Goal: Answer question/provide support: Share knowledge or assist other users

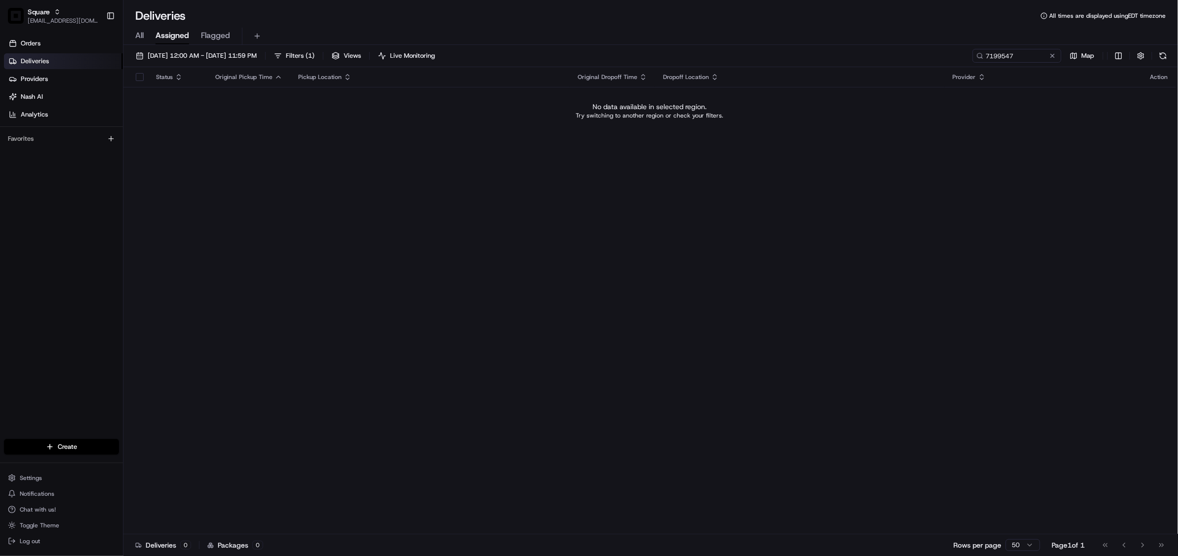
click at [396, 235] on div "Status Original Pickup Time Pickup Location Original Dropoff Time Dropoff Locat…" at bounding box center [649, 300] width 1052 height 467
click at [998, 54] on input "7199547" at bounding box center [1002, 56] width 118 height 14
paste input "1667273"
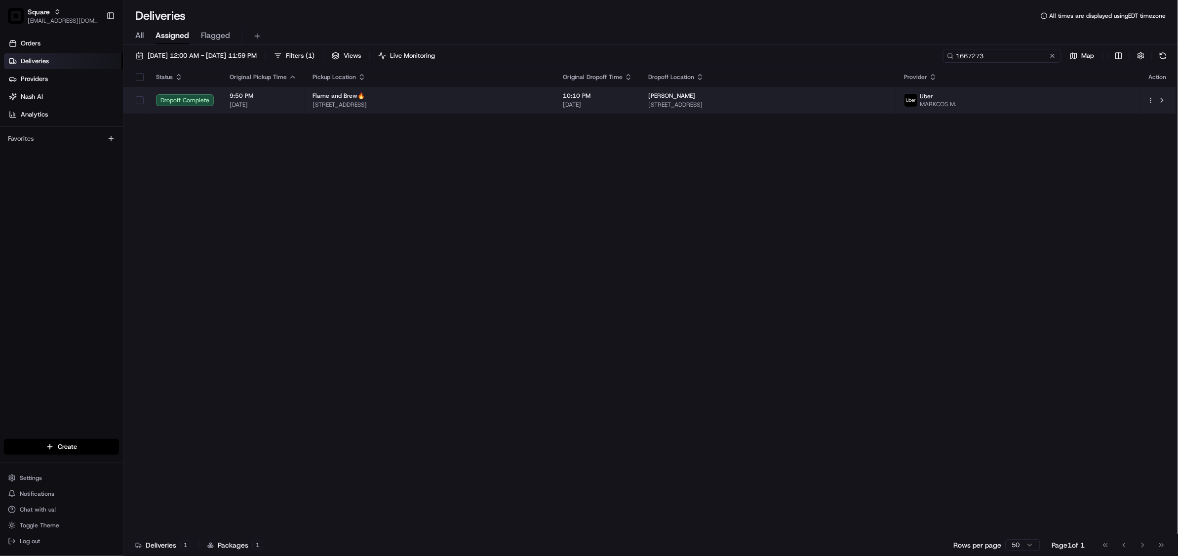
type input "1667273"
click at [492, 99] on div "Flame and Brew🔥" at bounding box center [429, 96] width 234 height 8
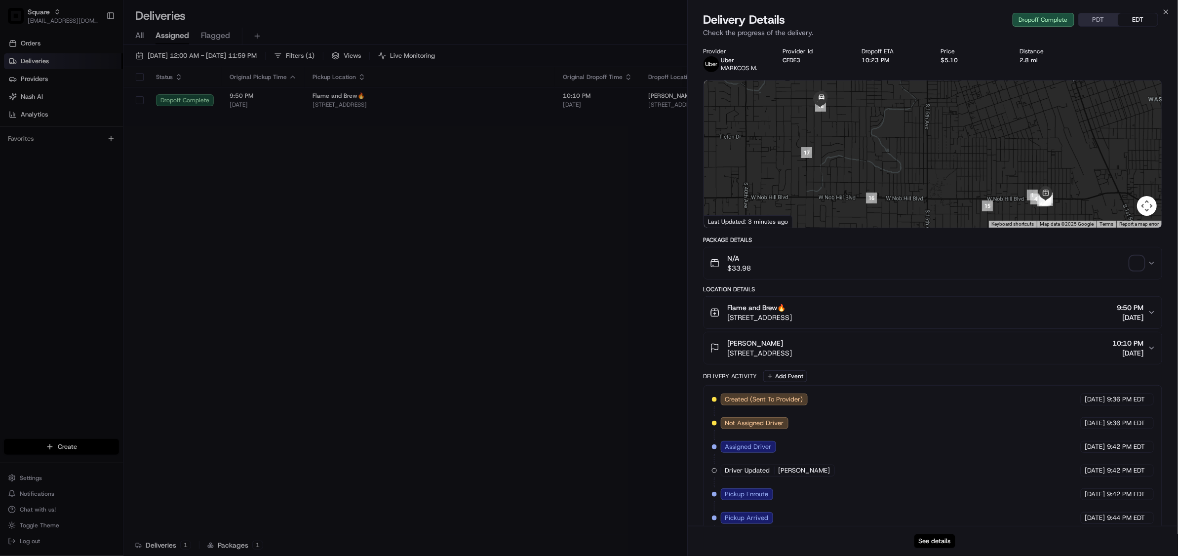
click at [934, 536] on button "See details" at bounding box center [934, 541] width 41 height 14
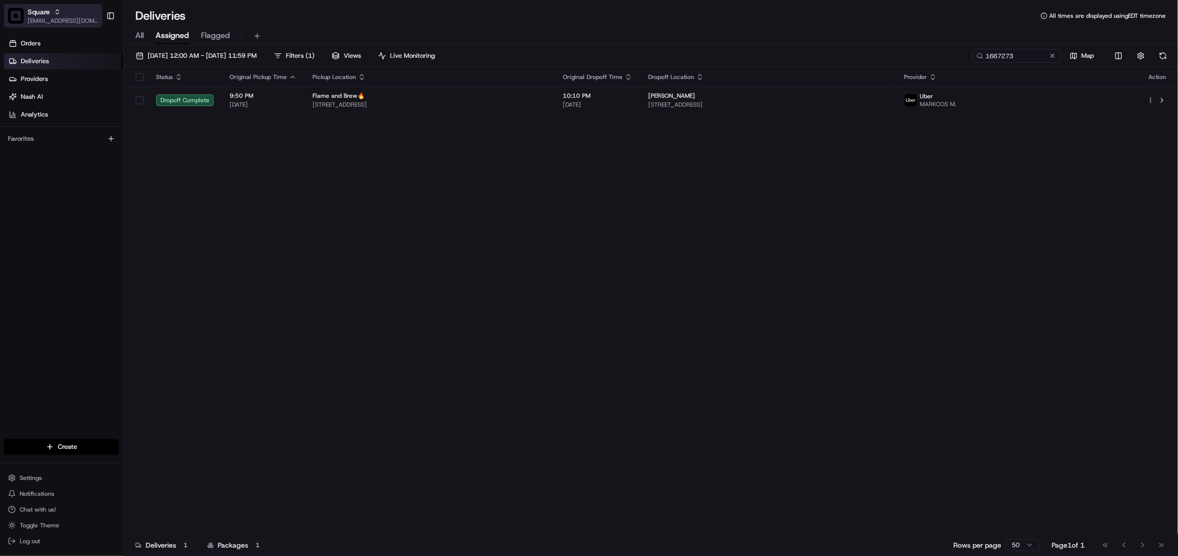
drag, startPoint x: 44, startPoint y: 6, endPoint x: 58, endPoint y: 6, distance: 13.8
click at [44, 6] on button "Square jespique@nashhelp.com" at bounding box center [53, 16] width 98 height 24
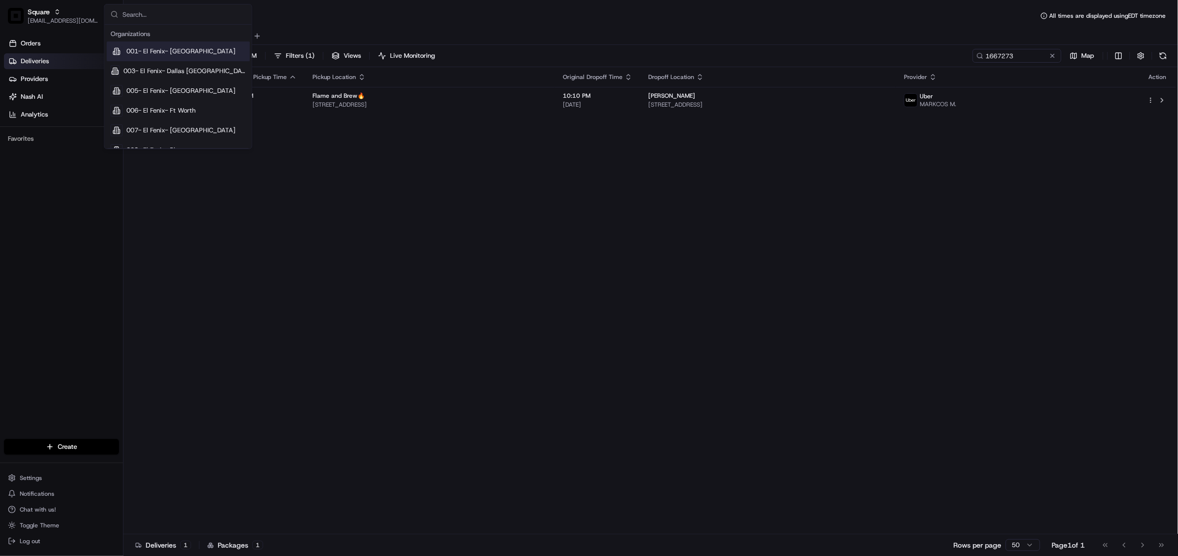
click at [139, 6] on input "text" at bounding box center [183, 14] width 123 height 20
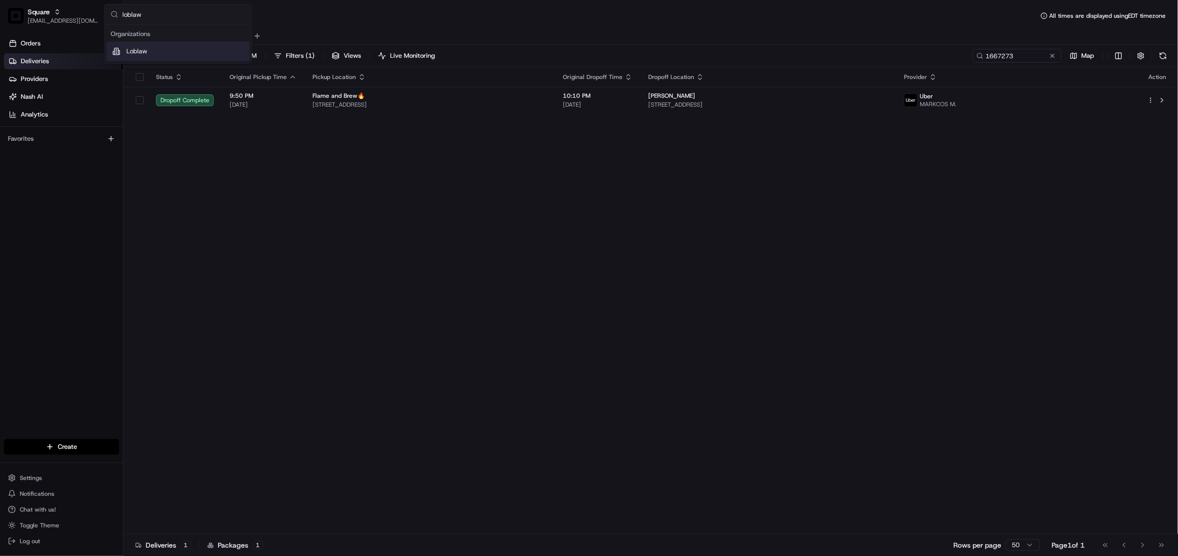
type input "loblaw"
click at [160, 52] on div "Loblaw" at bounding box center [178, 51] width 143 height 20
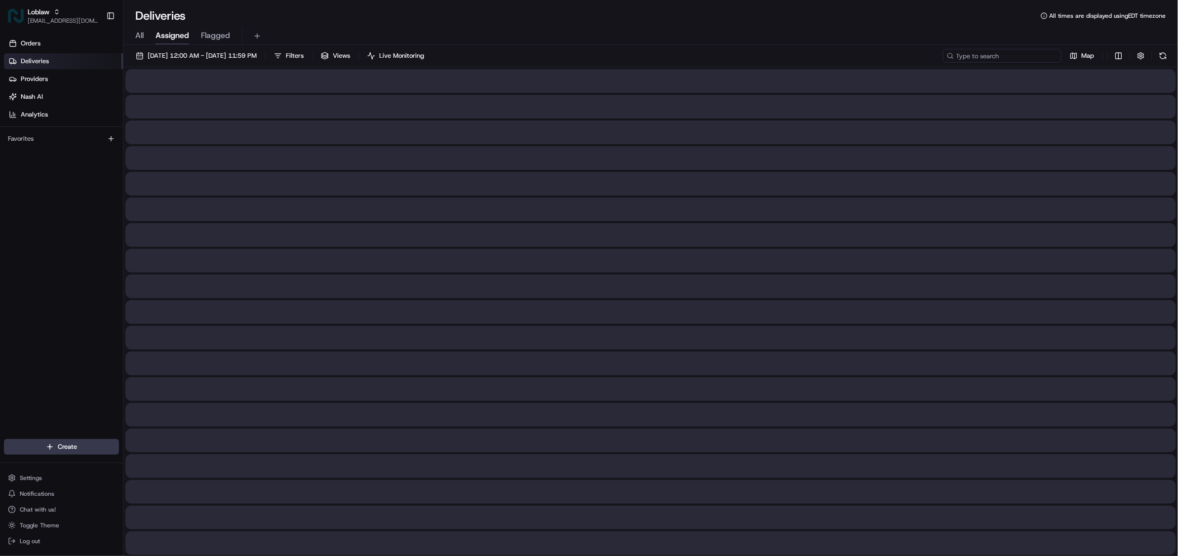
click at [996, 54] on input at bounding box center [1002, 56] width 118 height 14
paste input "531900012785492"
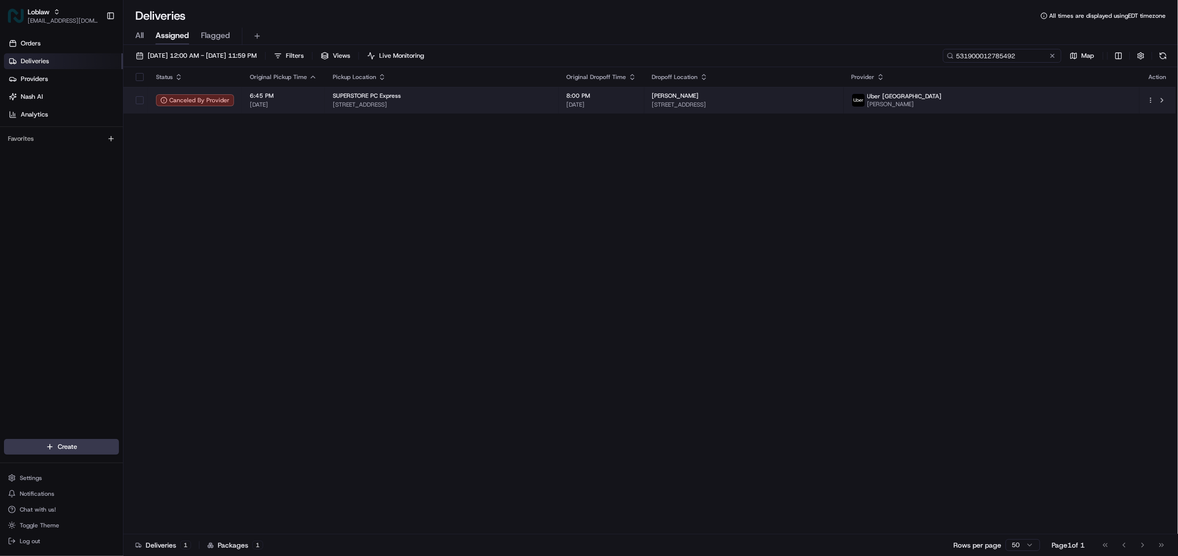
type input "531900012785492"
click at [551, 104] on span "12225 99 St, Grande Prairie, AB T8V 6X9, Canada" at bounding box center [442, 105] width 218 height 8
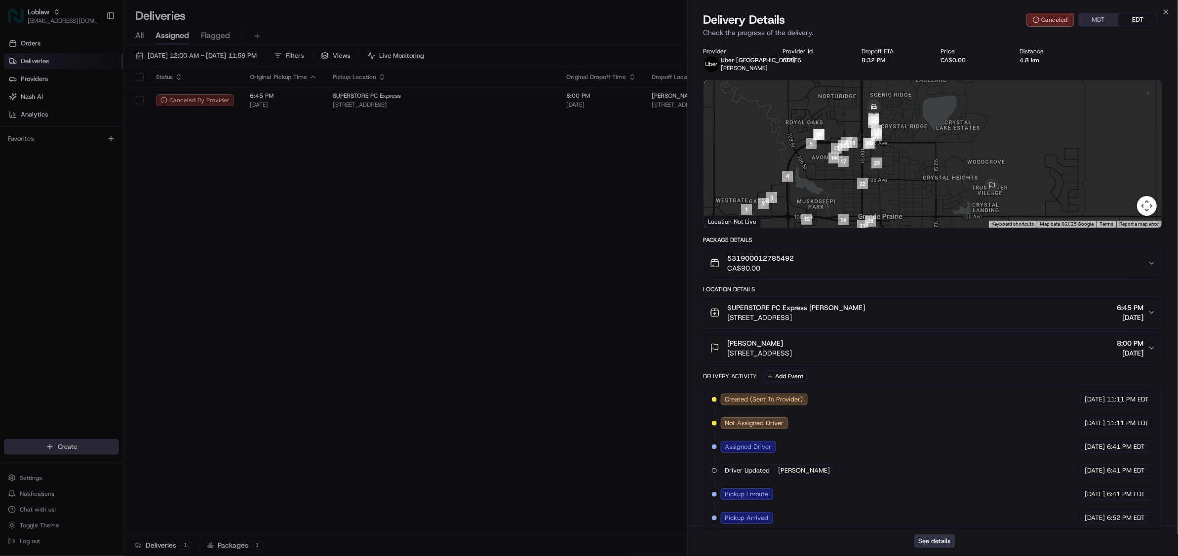
click at [929, 542] on button "See details" at bounding box center [934, 541] width 41 height 14
drag, startPoint x: 488, startPoint y: 210, endPoint x: 1044, endPoint y: 15, distance: 588.6
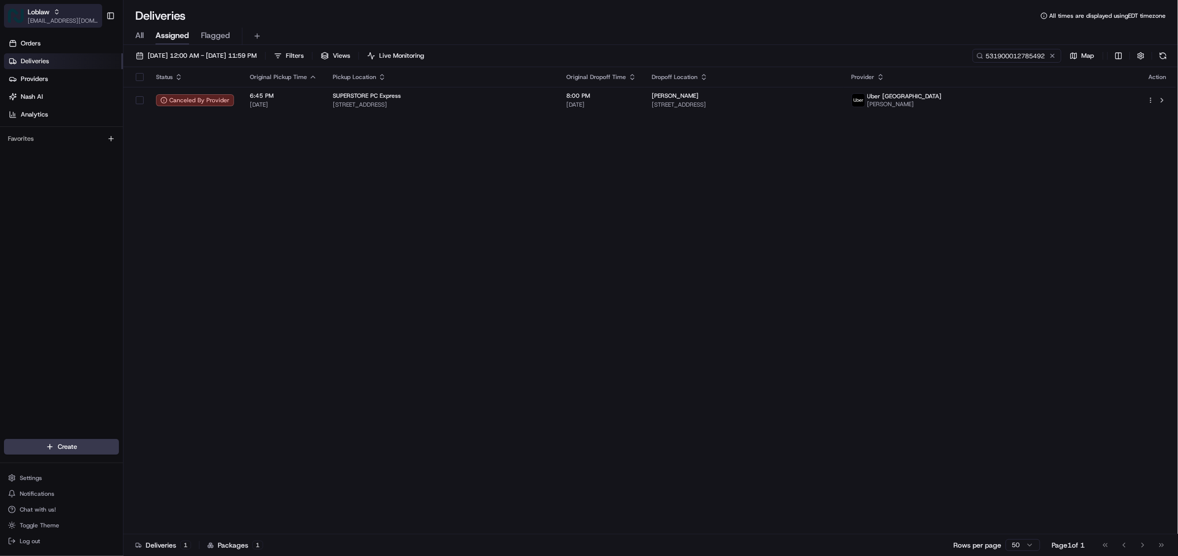
click at [38, 13] on span "Loblaw" at bounding box center [39, 12] width 22 height 10
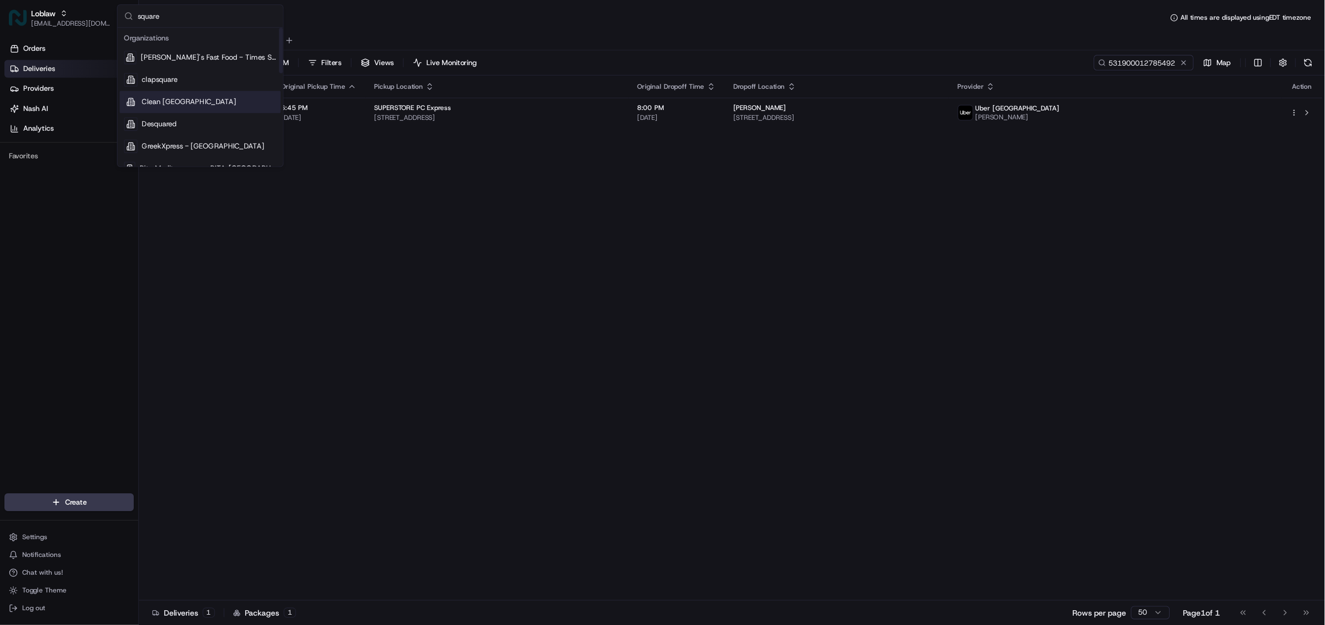
scroll to position [131, 0]
type input "square"
click at [153, 94] on div "Square" at bounding box center [178, 98] width 143 height 20
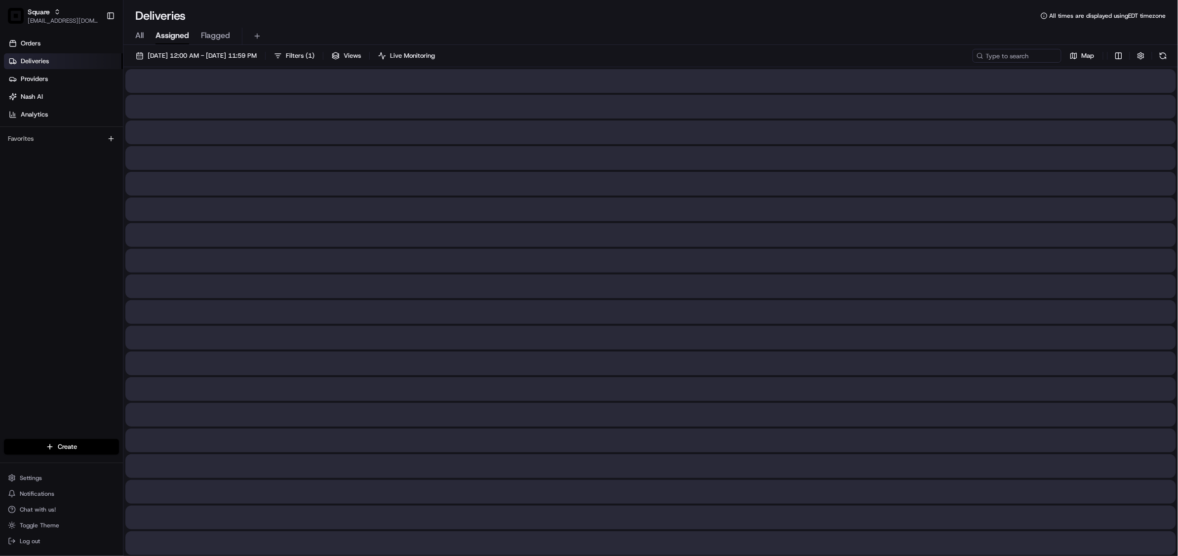
click at [1010, 56] on input at bounding box center [1002, 56] width 118 height 14
paste input "9109900"
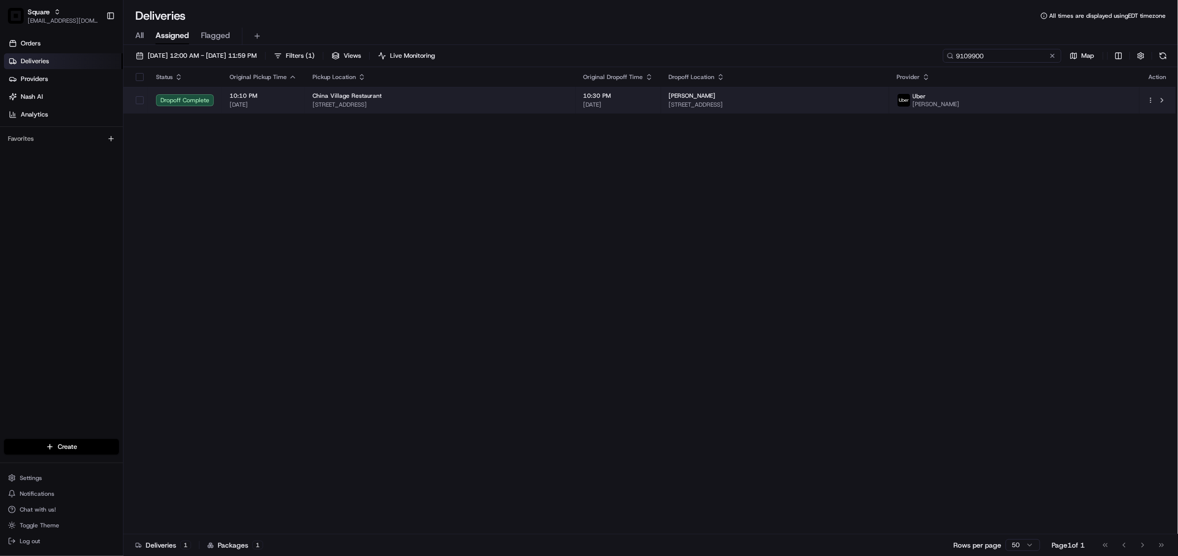
type input "9109900"
click at [653, 95] on span "10:30 PM" at bounding box center [619, 96] width 70 height 8
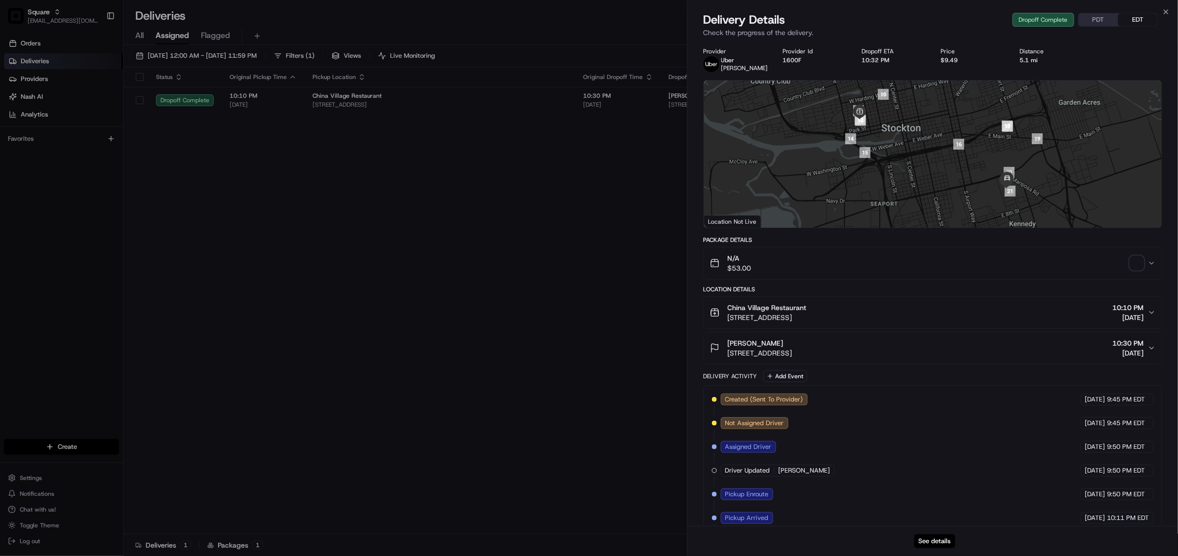
click at [933, 548] on div "See details" at bounding box center [933, 541] width 490 height 30
click at [939, 540] on button "See details" at bounding box center [934, 541] width 41 height 14
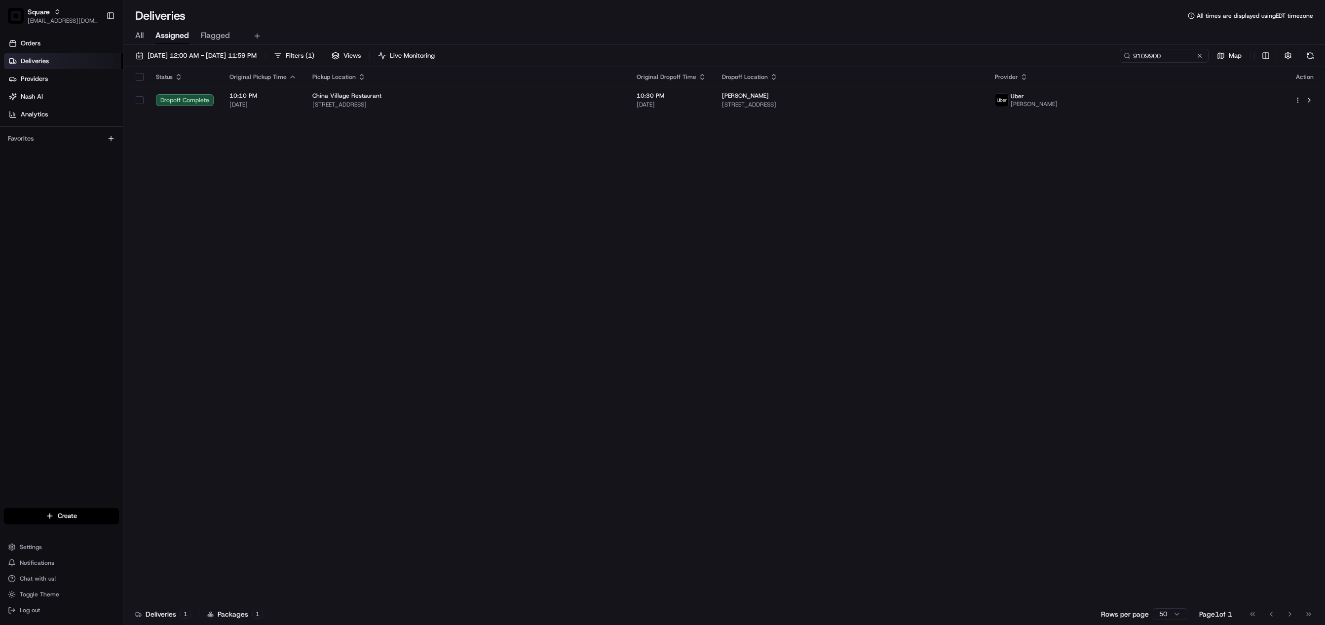
click at [49, 18] on span "[EMAIL_ADDRESS][DOMAIN_NAME]" at bounding box center [63, 21] width 71 height 8
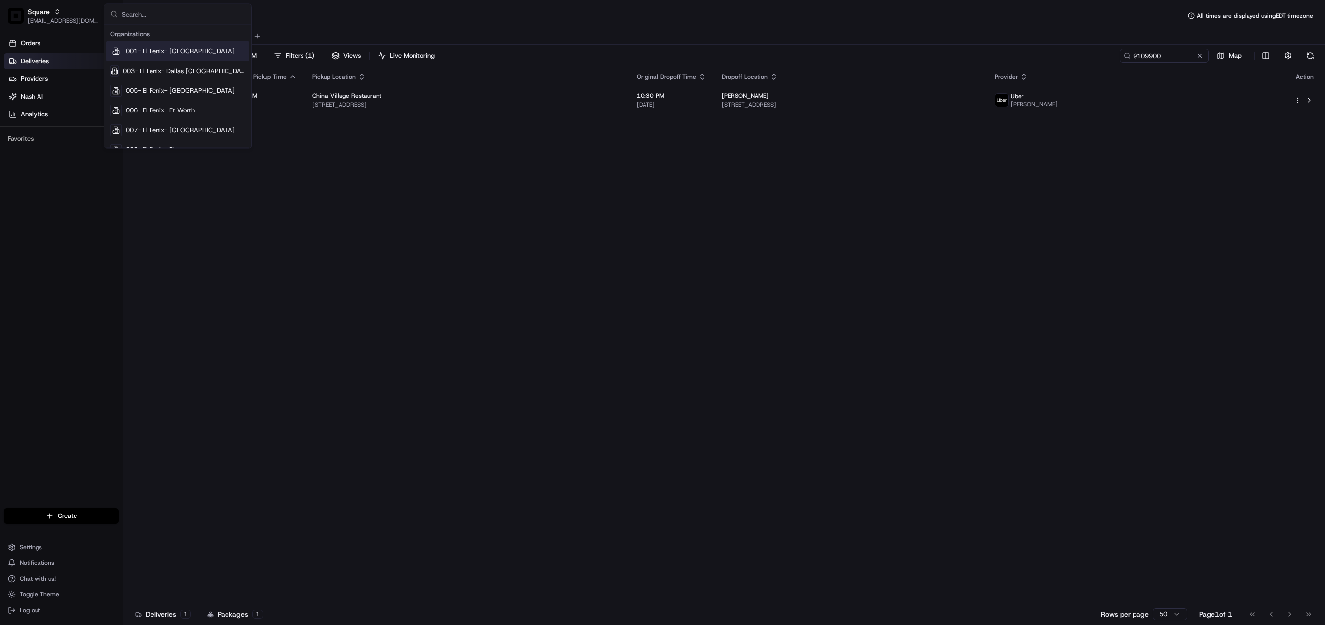
click at [170, 19] on input "text" at bounding box center [183, 14] width 123 height 20
type input "chowly"
click at [129, 72] on span "Chowly" at bounding box center [137, 71] width 22 height 9
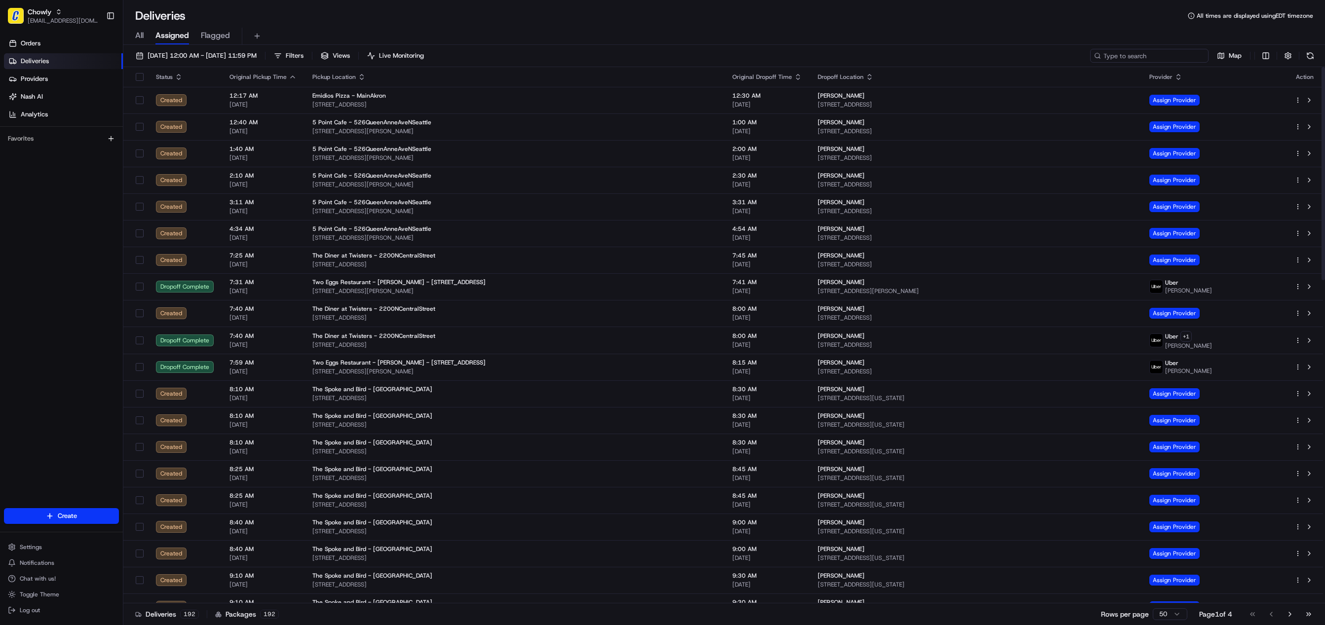
click at [1155, 61] on input at bounding box center [1150, 56] width 118 height 14
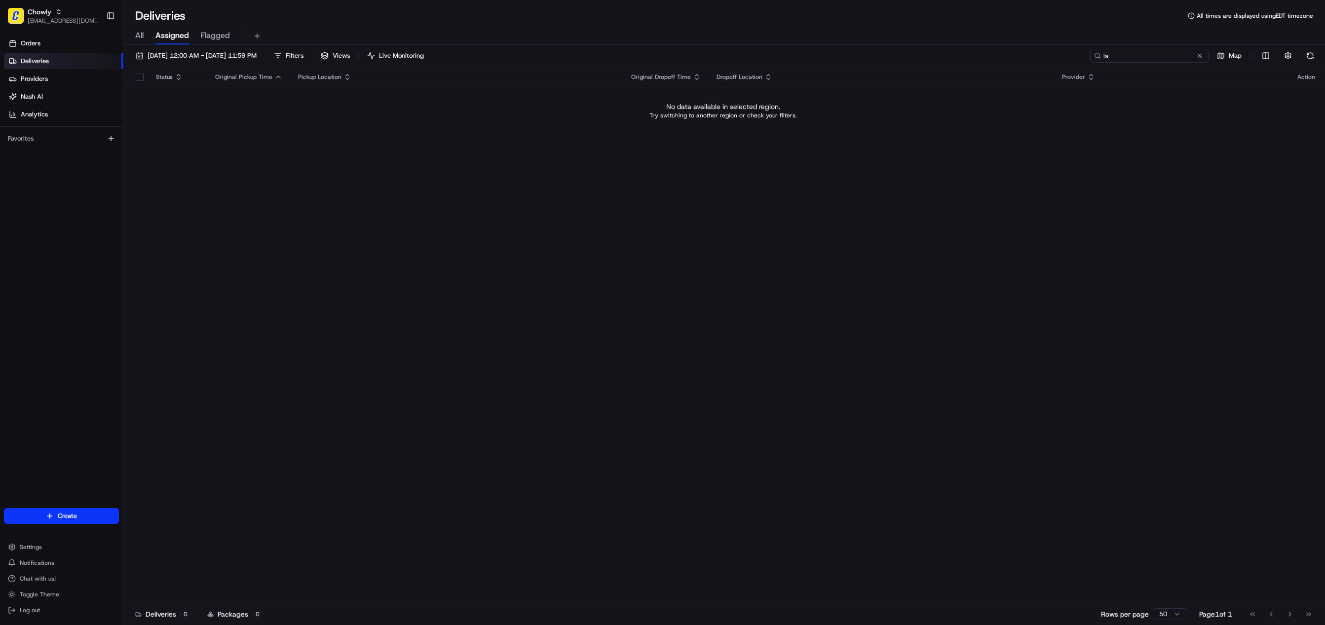
type input "l"
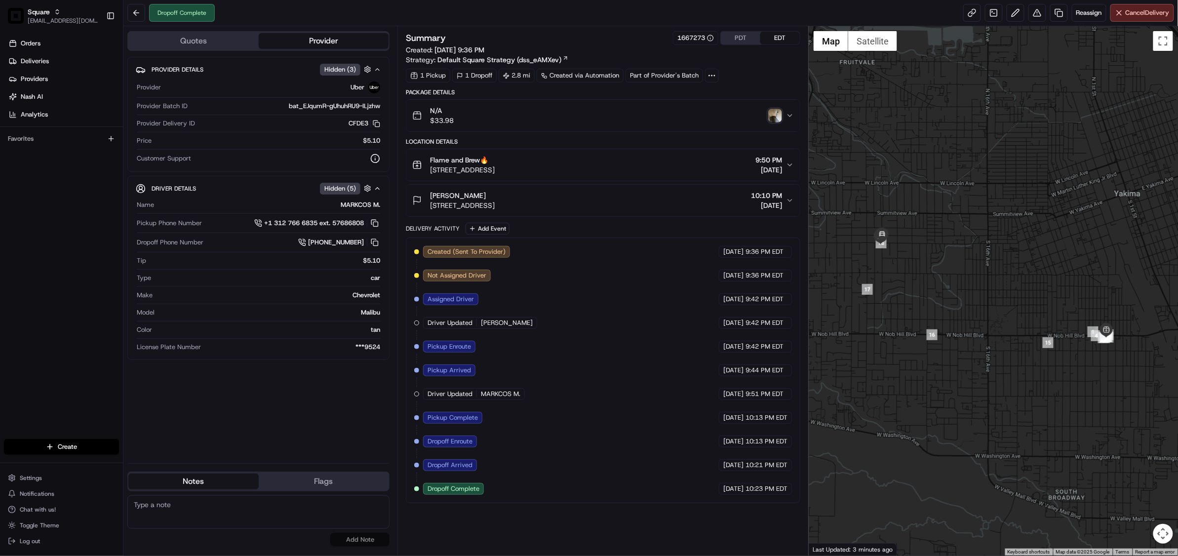
click at [769, 115] on img "button" at bounding box center [775, 116] width 14 height 14
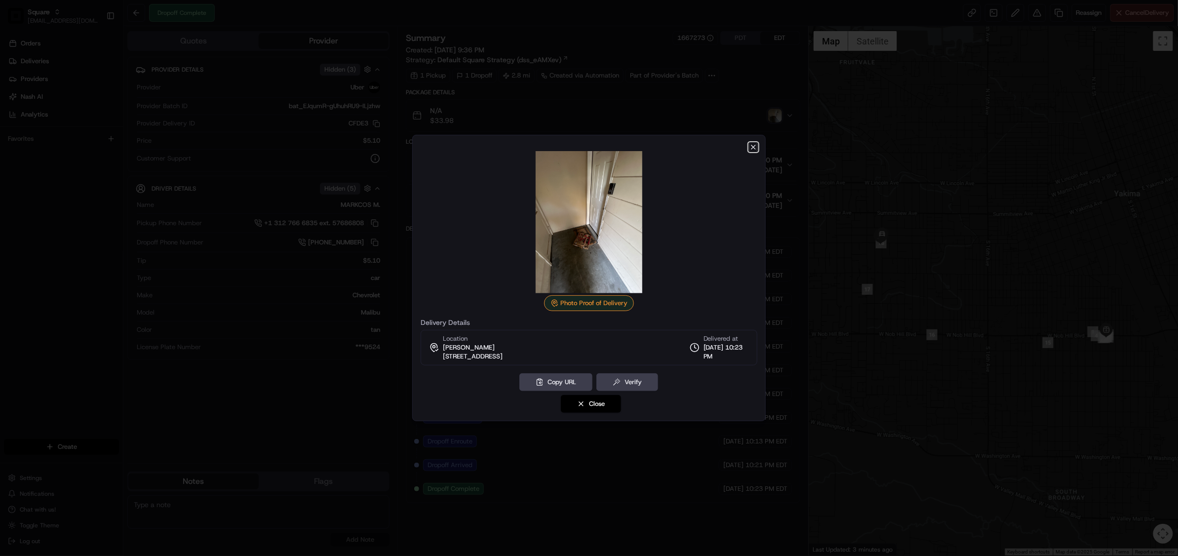
click at [753, 146] on icon "button" at bounding box center [753, 147] width 8 height 8
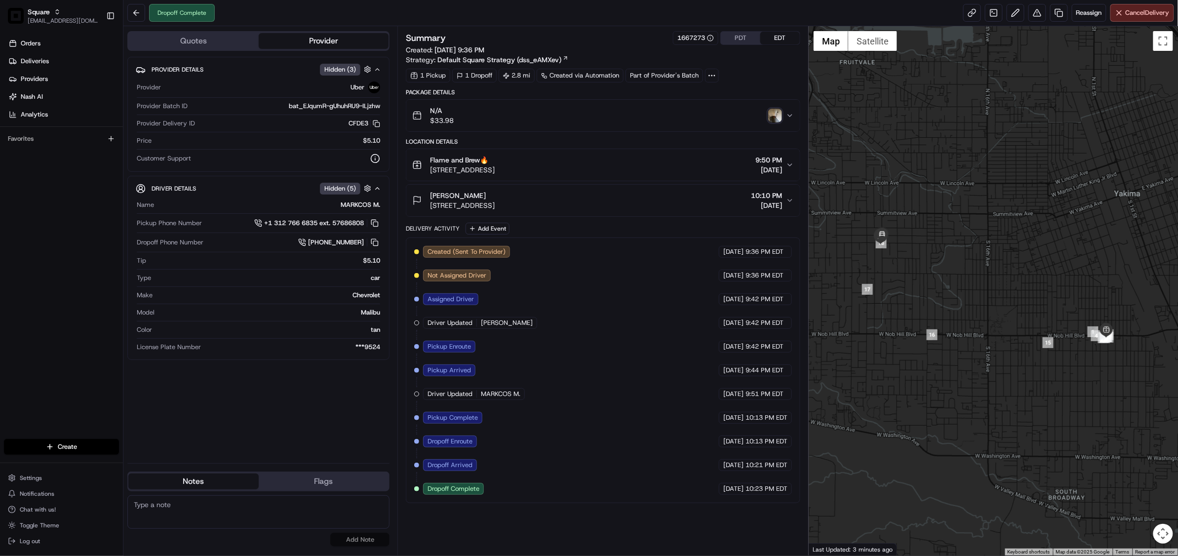
click at [705, 114] on div "N/A $33.98" at bounding box center [599, 116] width 374 height 20
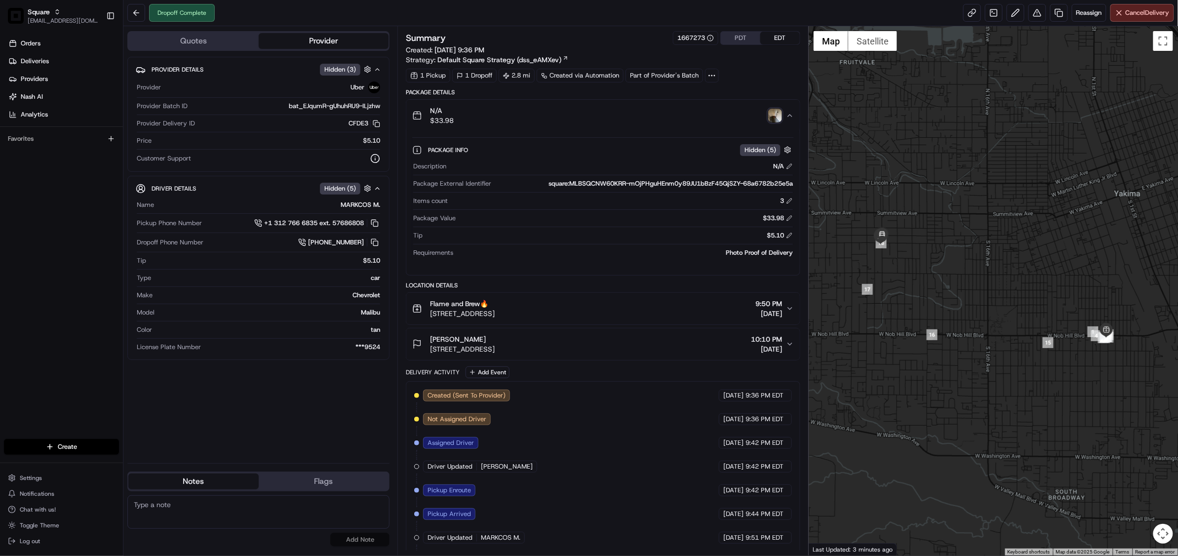
click at [705, 114] on div "N/A $33.98" at bounding box center [599, 116] width 374 height 20
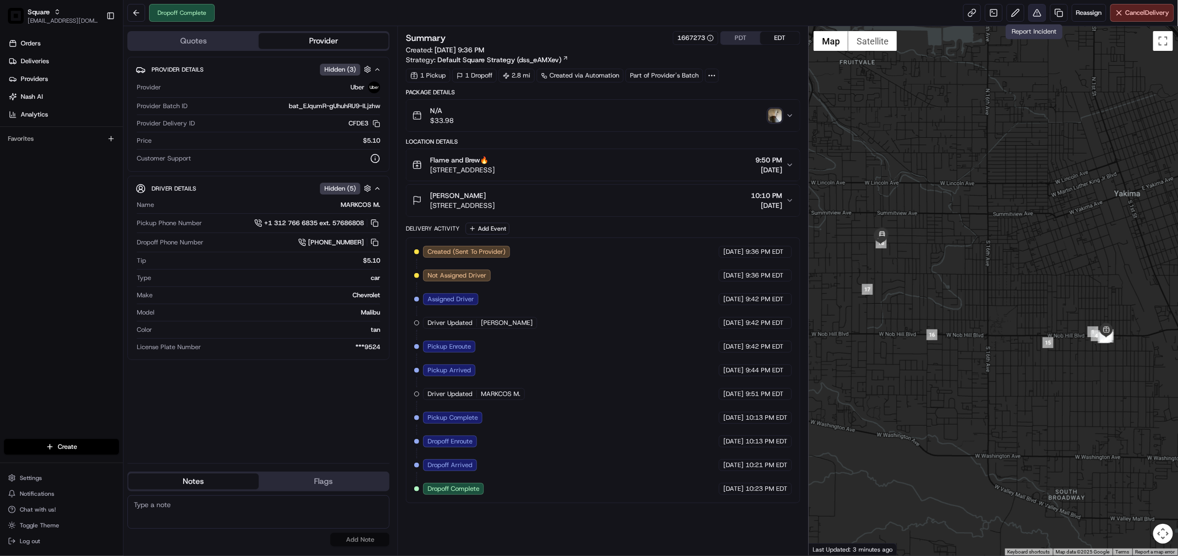
click at [1034, 18] on button at bounding box center [1037, 13] width 18 height 18
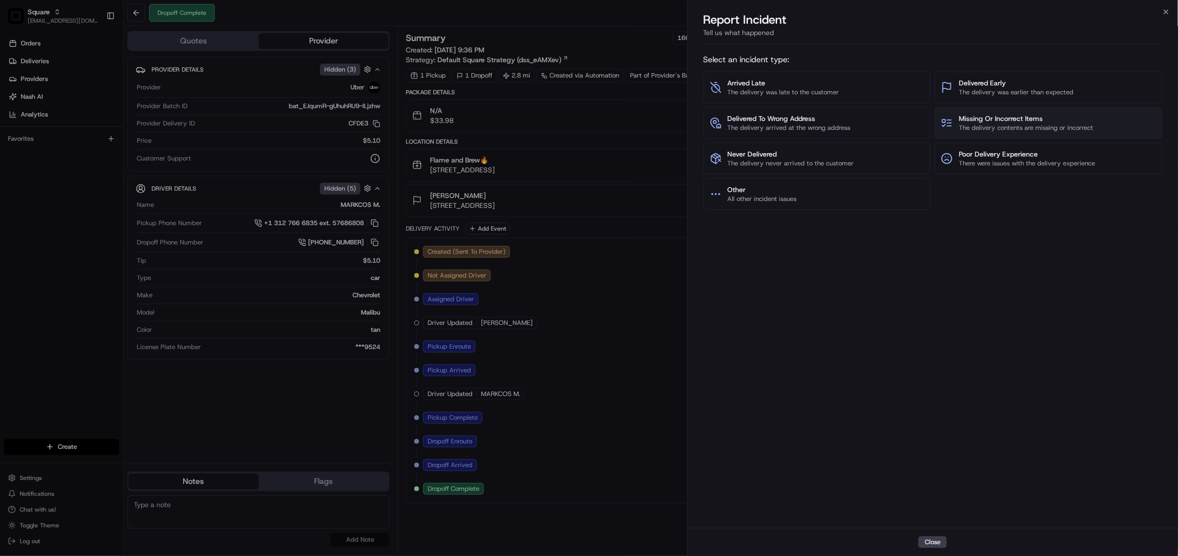
click at [988, 124] on span "The delivery contents are missing or incorrect" at bounding box center [1026, 127] width 134 height 9
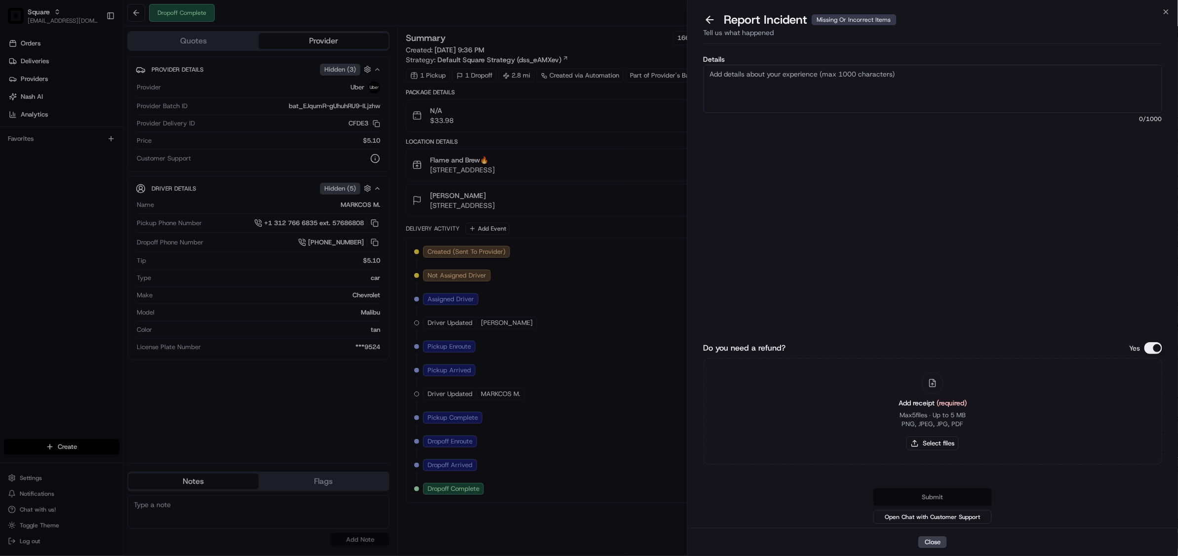
click at [806, 85] on textarea "Details" at bounding box center [932, 89] width 459 height 48
type textarea "Customer is missing the Cesar salad worth $6.00. Please issue a refund for $6.0…"
click at [1156, 347] on button "Do you need a refund?" at bounding box center [1153, 348] width 18 height 12
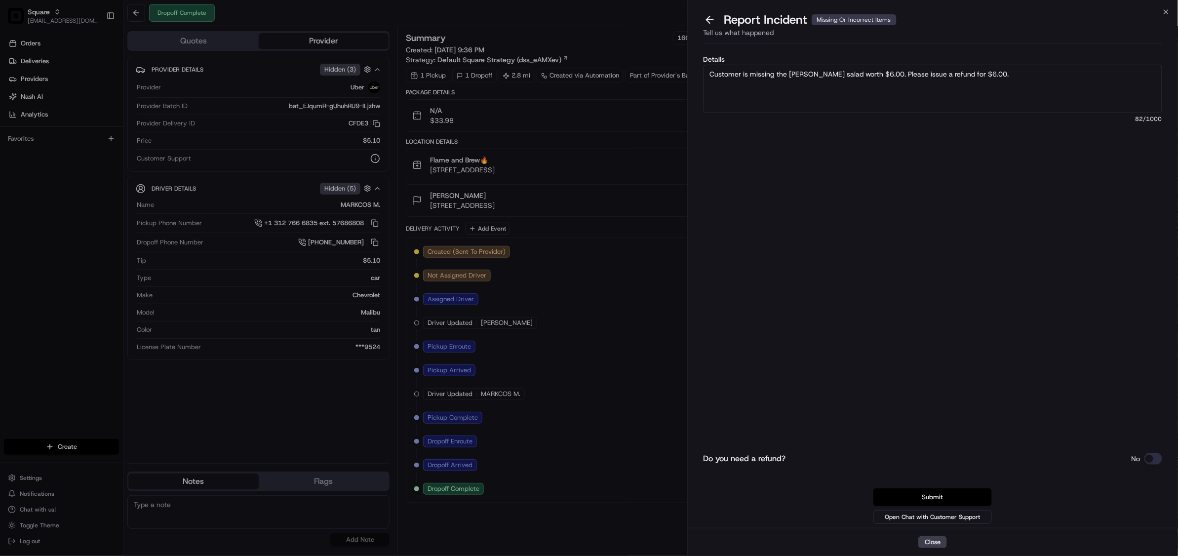
click at [936, 496] on button "Submit" at bounding box center [932, 497] width 118 height 18
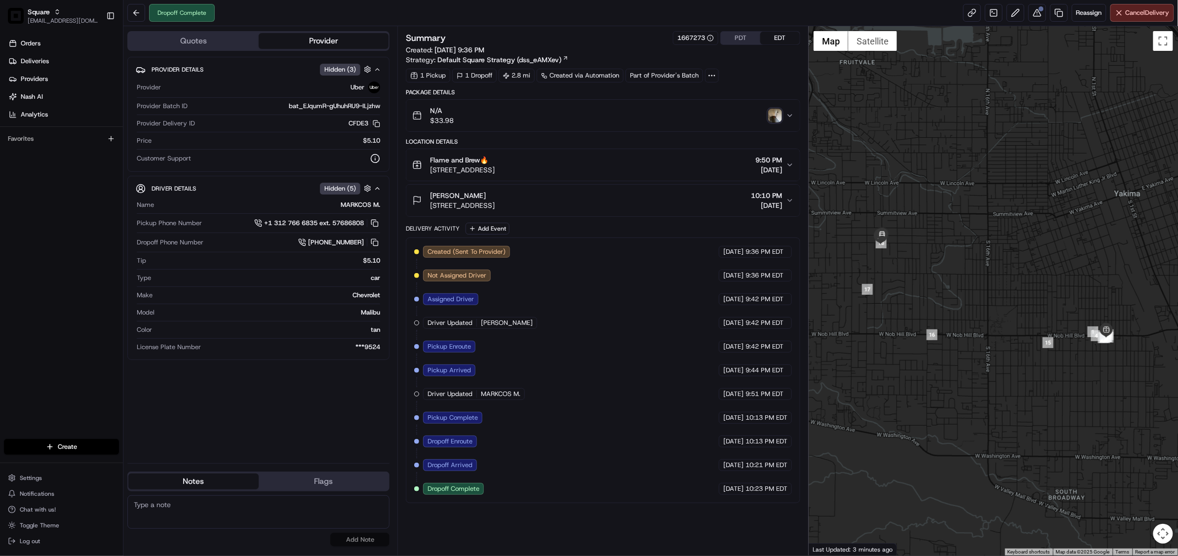
click at [267, 504] on textarea at bounding box center [258, 512] width 262 height 34
paste textarea "Chat/Caller Information: Merchant Reason for Call: Customer reported missing it…"
drag, startPoint x: 347, startPoint y: 500, endPoint x: 320, endPoint y: 516, distance: 31.2
click at [320, 516] on textarea "Chat/Caller Information: Merchant Reason for Call: Customer reported missing it…" at bounding box center [258, 512] width 262 height 34
click at [222, 505] on textarea "Chat/Caller Information: Merchant Reason for Call: Customer reported missing it…" at bounding box center [258, 512] width 262 height 34
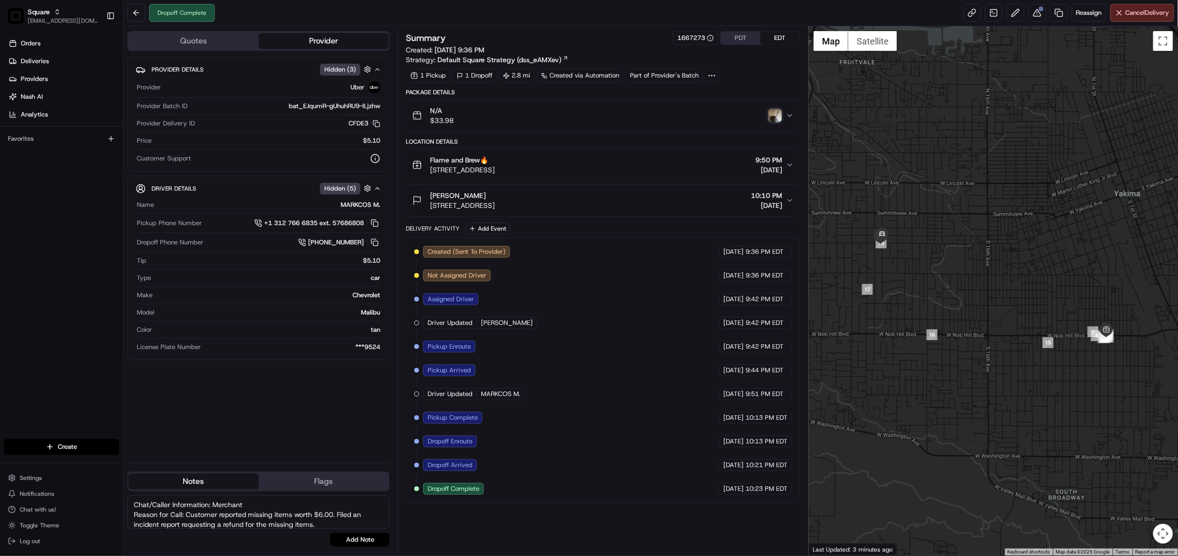
click at [222, 505] on textarea "Chat/Caller Information: Merchant Reason for Call: Customer reported missing it…" at bounding box center [258, 512] width 262 height 34
type textarea "Chat/Caller Information: end cx Reason for Call: Customer reported missing item…"
click at [360, 541] on button "Add Note" at bounding box center [359, 540] width 59 height 14
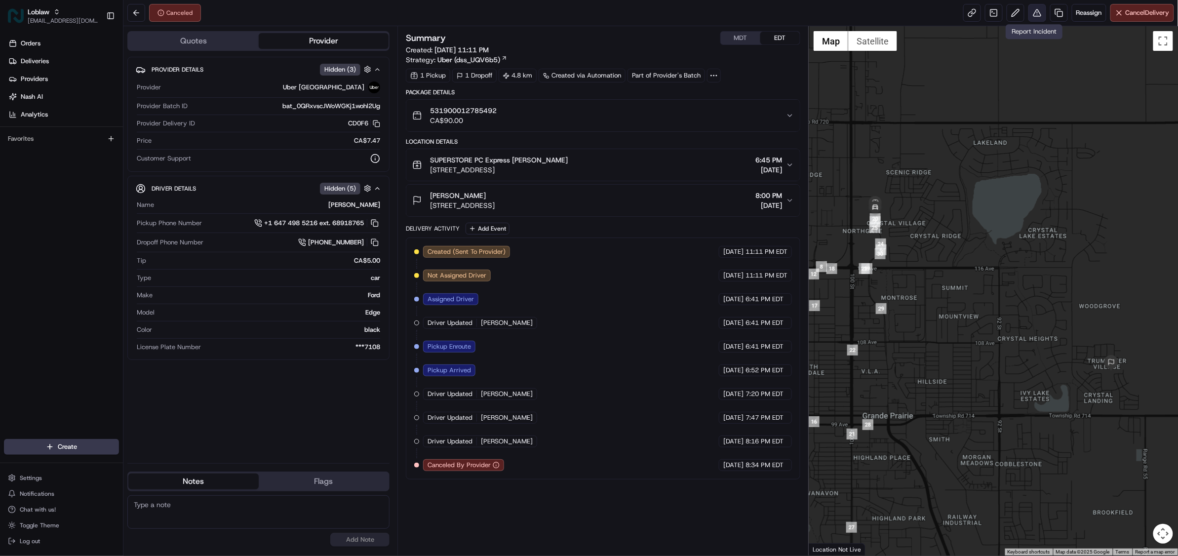
click at [1035, 15] on button at bounding box center [1037, 13] width 18 height 18
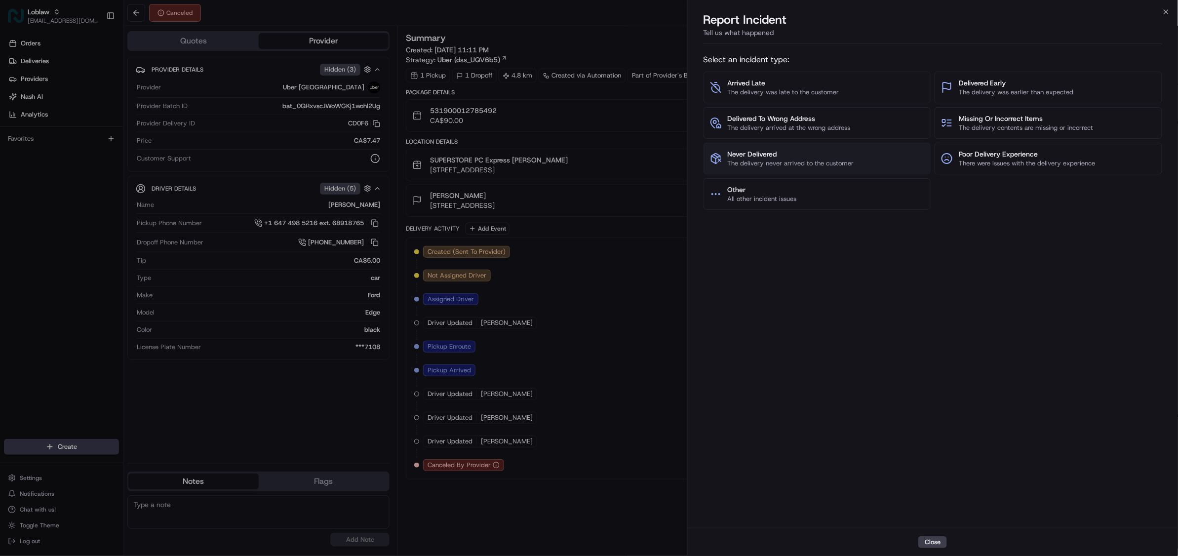
click at [815, 155] on span "Never Delivered" at bounding box center [791, 154] width 126 height 10
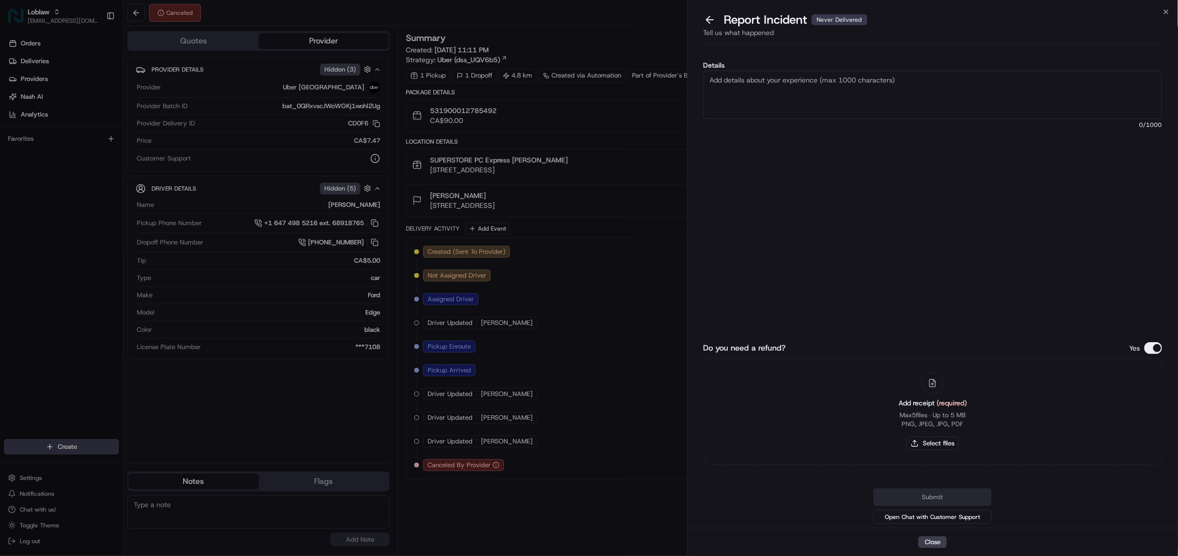
click at [757, 92] on textarea "Details" at bounding box center [932, 95] width 459 height 48
type textarea "As per merchant, they wanted to block the driver Abhinav S. for no delivering t…"
click at [1160, 350] on button "Do you need a refund?" at bounding box center [1153, 348] width 18 height 12
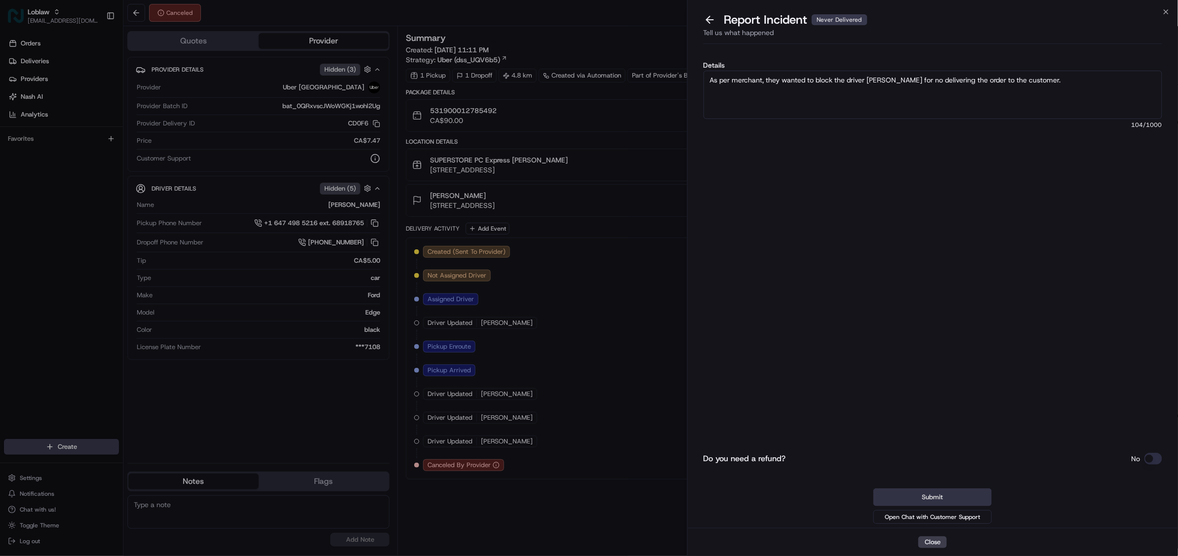
click at [946, 494] on button "Submit" at bounding box center [932, 497] width 118 height 18
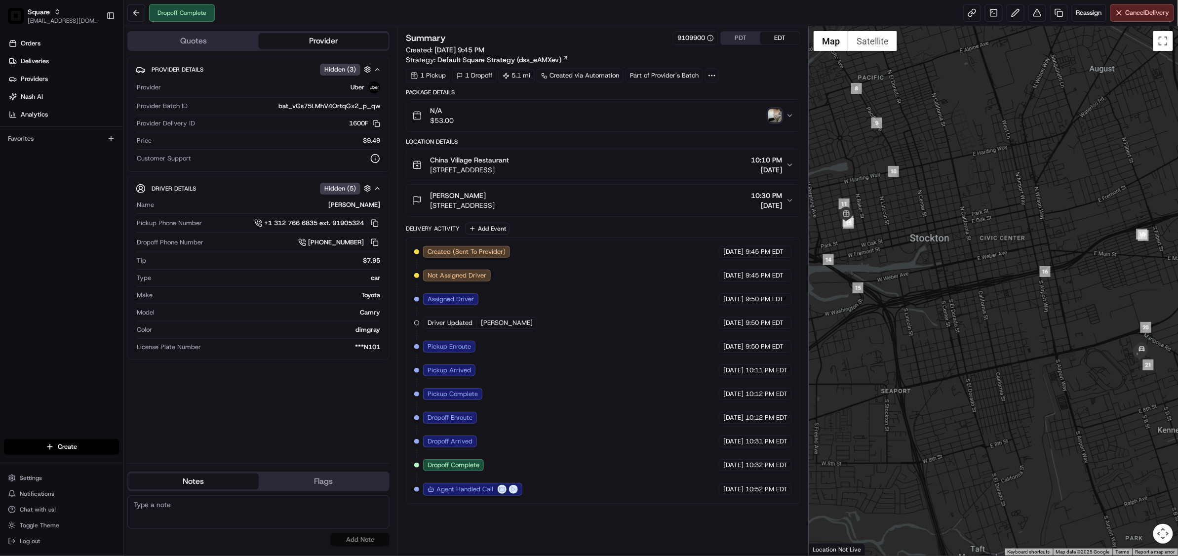
click at [356, 393] on div "Provider Details Hidden ( 3 ) Provider Uber Provider Batch ID bat_vGs75LMhV4Ort…" at bounding box center [258, 256] width 262 height 398
click at [544, 337] on div "Created (Sent To Provider) Uber 08/20/2025 9:45 PM EDT Not Assigned Driver Uber…" at bounding box center [603, 371] width 378 height 250
click at [785, 200] on div "Maggie Glassie 2058 Cradle Ct, Stockton, CA 95206, USA 10:30 PM 08/20/2025" at bounding box center [599, 201] width 374 height 20
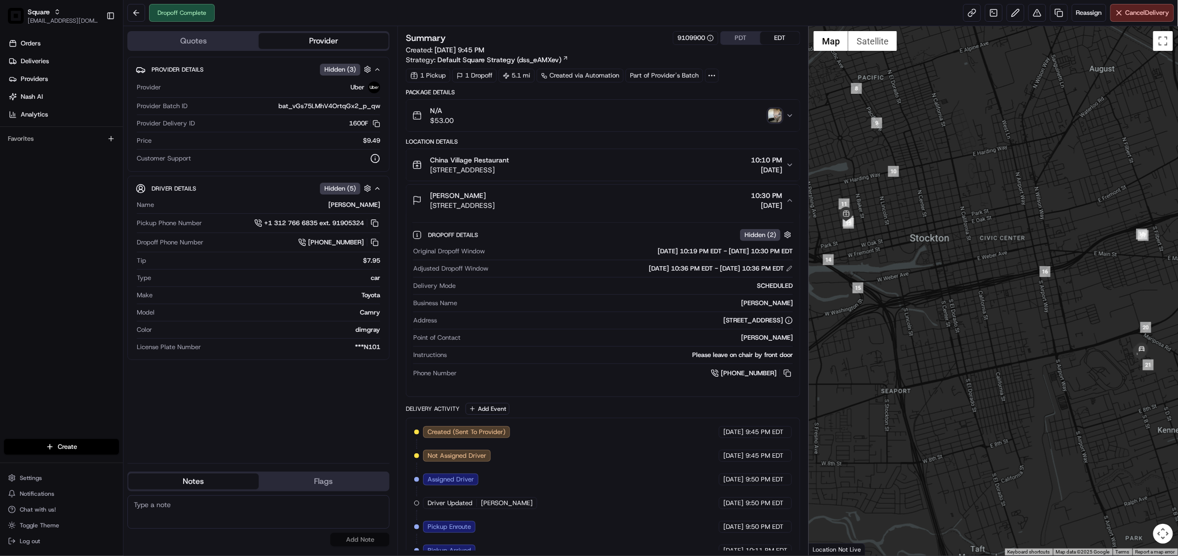
click at [776, 117] on img "button" at bounding box center [775, 116] width 14 height 14
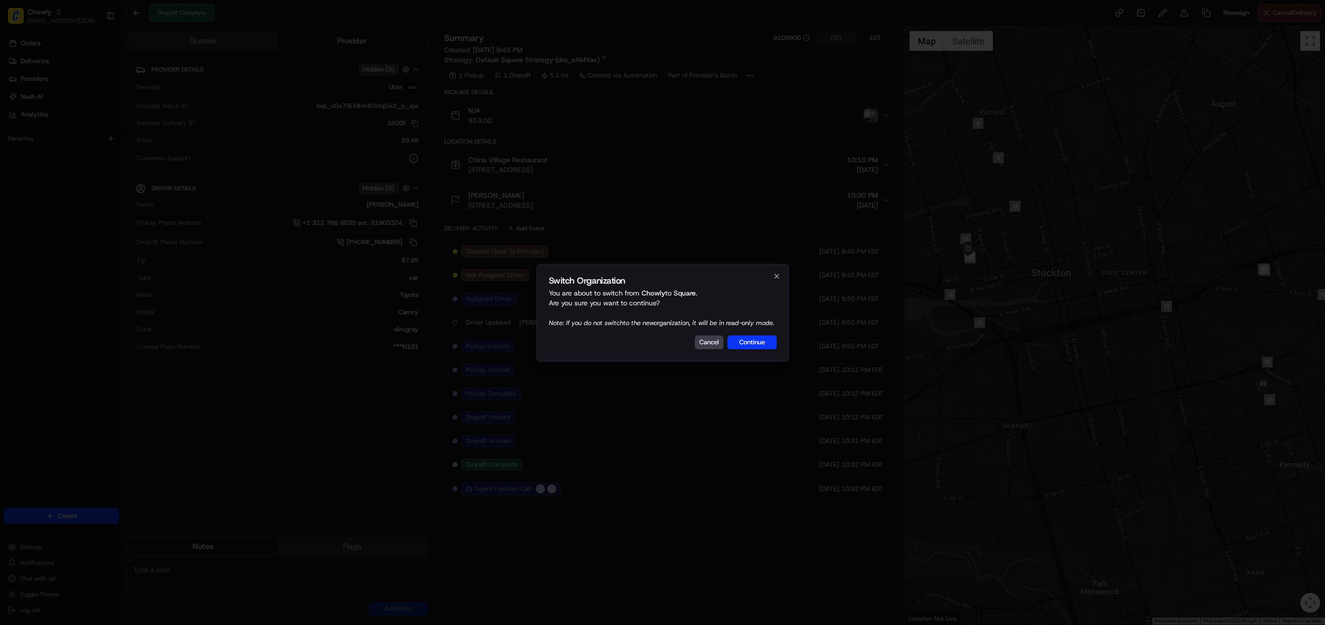
click at [763, 347] on button "Continue" at bounding box center [752, 343] width 49 height 14
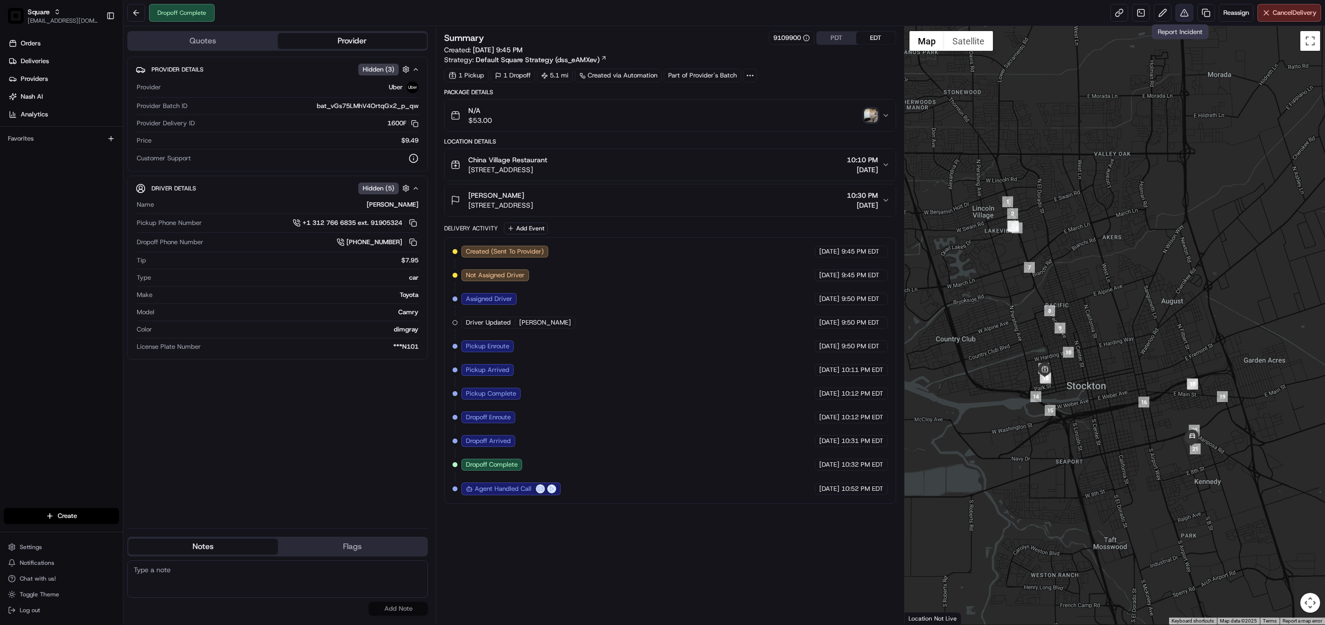
click at [1177, 9] on button at bounding box center [1185, 13] width 18 height 18
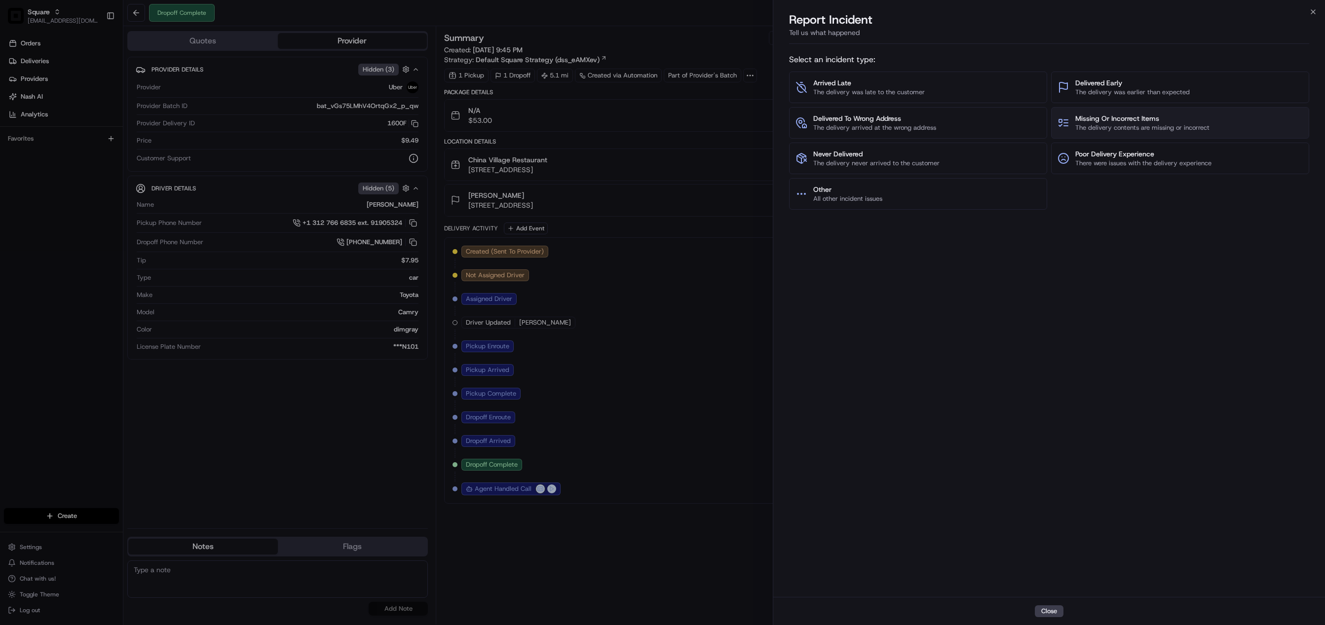
click at [1110, 121] on span "Missing Or Incorrect Items" at bounding box center [1143, 119] width 134 height 10
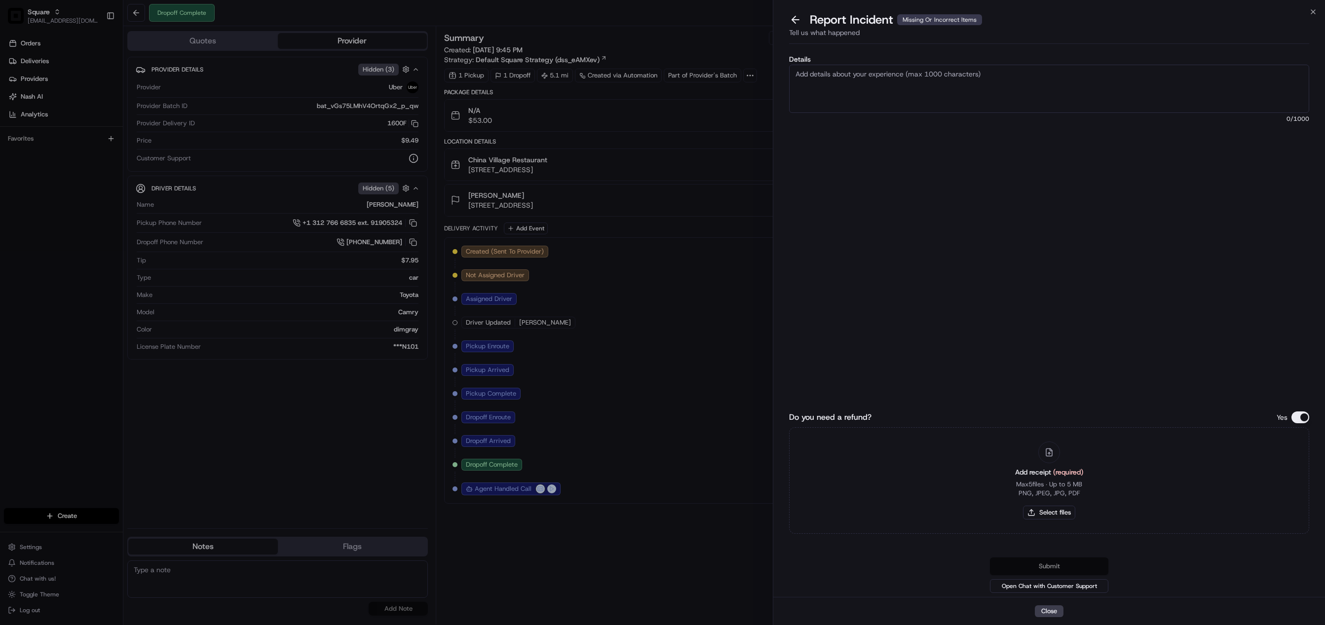
click at [871, 93] on textarea "Details" at bounding box center [1049, 89] width 520 height 48
type textarea "O"
type textarea "Customer received a wrong order from a different restaurant. [PERSON_NAME] was …"
click at [1303, 417] on button "Do you need a refund?" at bounding box center [1301, 418] width 18 height 12
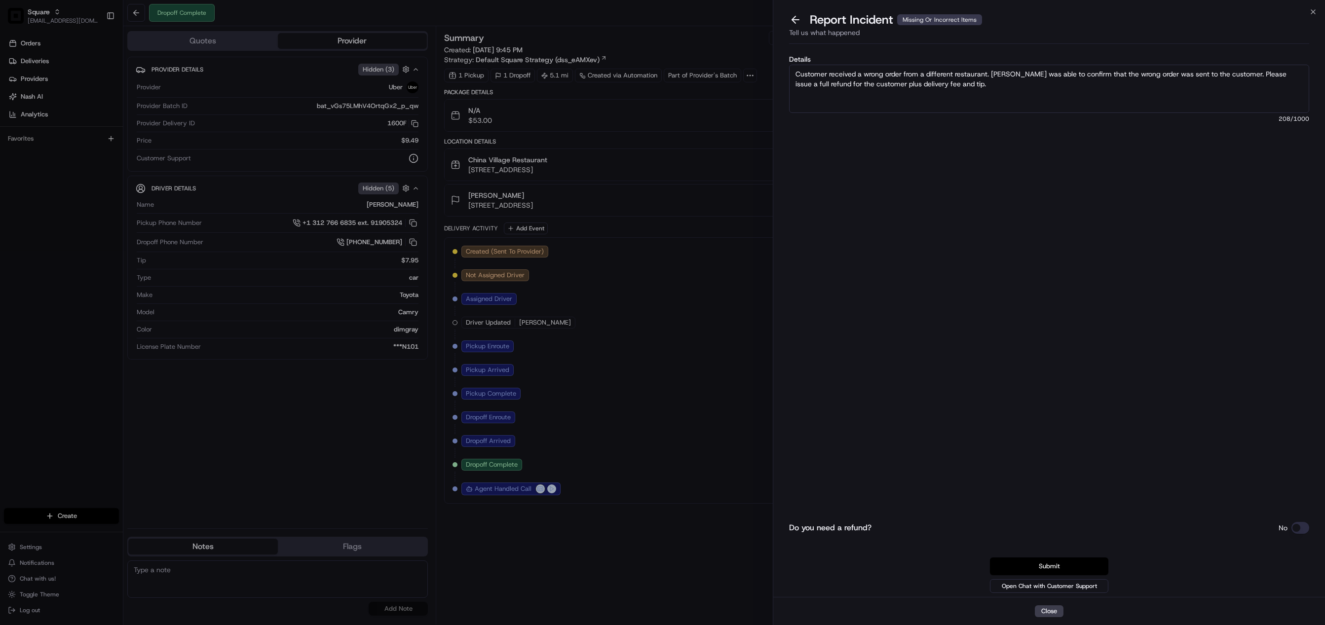
click at [1053, 569] on button "Submit" at bounding box center [1049, 567] width 118 height 18
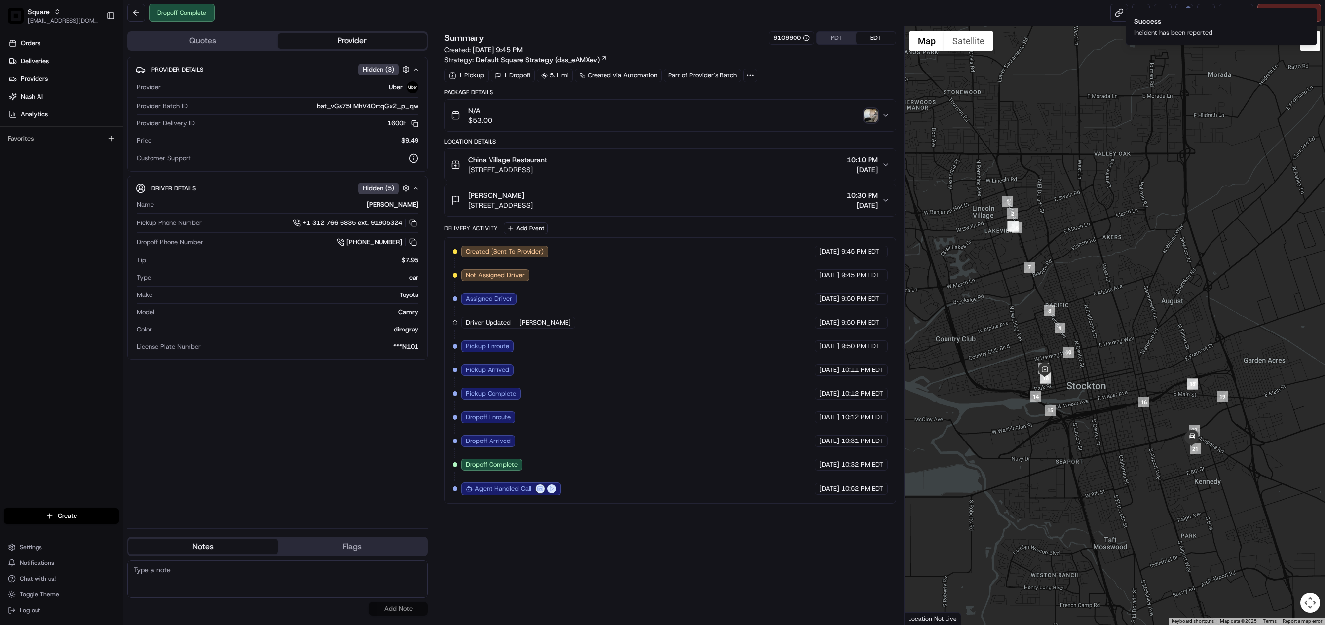
click at [200, 574] on textarea at bounding box center [277, 580] width 301 height 38
paste textarea "Chat/Caller Information: Merchant Reason for Call: Customer did not receive the…"
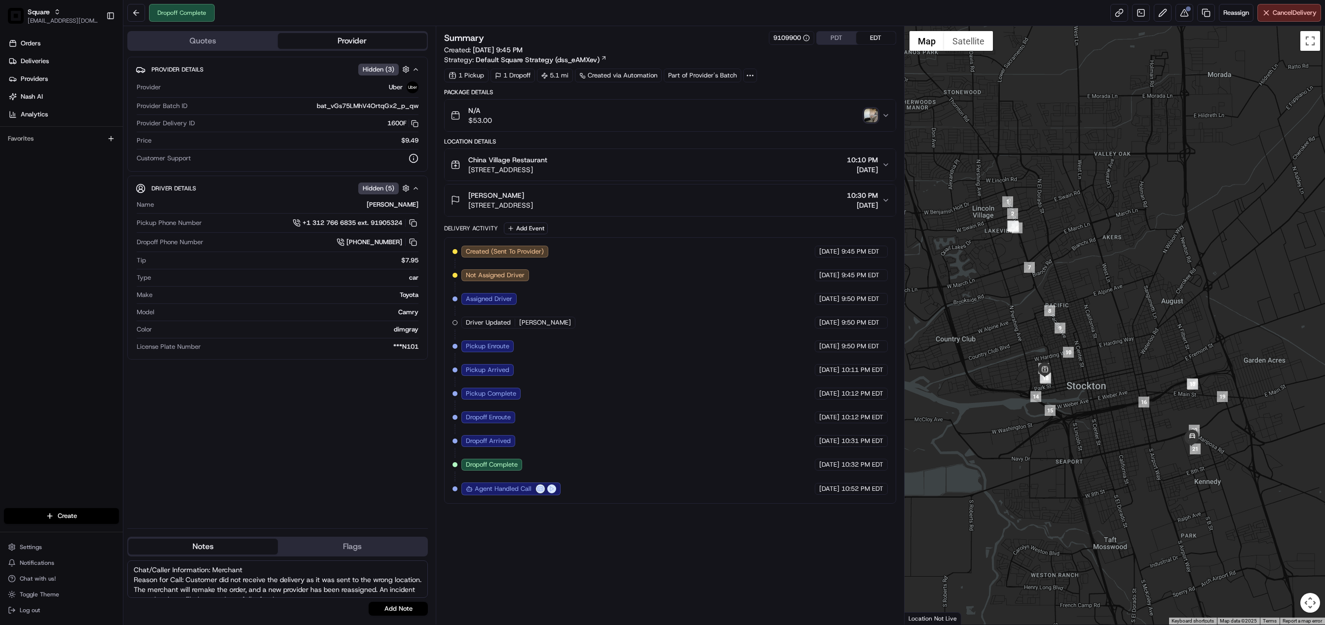
drag, startPoint x: 185, startPoint y: 578, endPoint x: 160, endPoint y: 586, distance: 26.1
click at [160, 586] on textarea "Chat/Caller Information: Merchant Reason for Call: Customer did not receive the…" at bounding box center [277, 580] width 301 height 38
drag, startPoint x: 338, startPoint y: 569, endPoint x: 200, endPoint y: 578, distance: 138.1
click at [200, 578] on textarea "Chat/Caller Information: Merchant Reason for Call: Customer received the wrong …" at bounding box center [277, 580] width 301 height 38
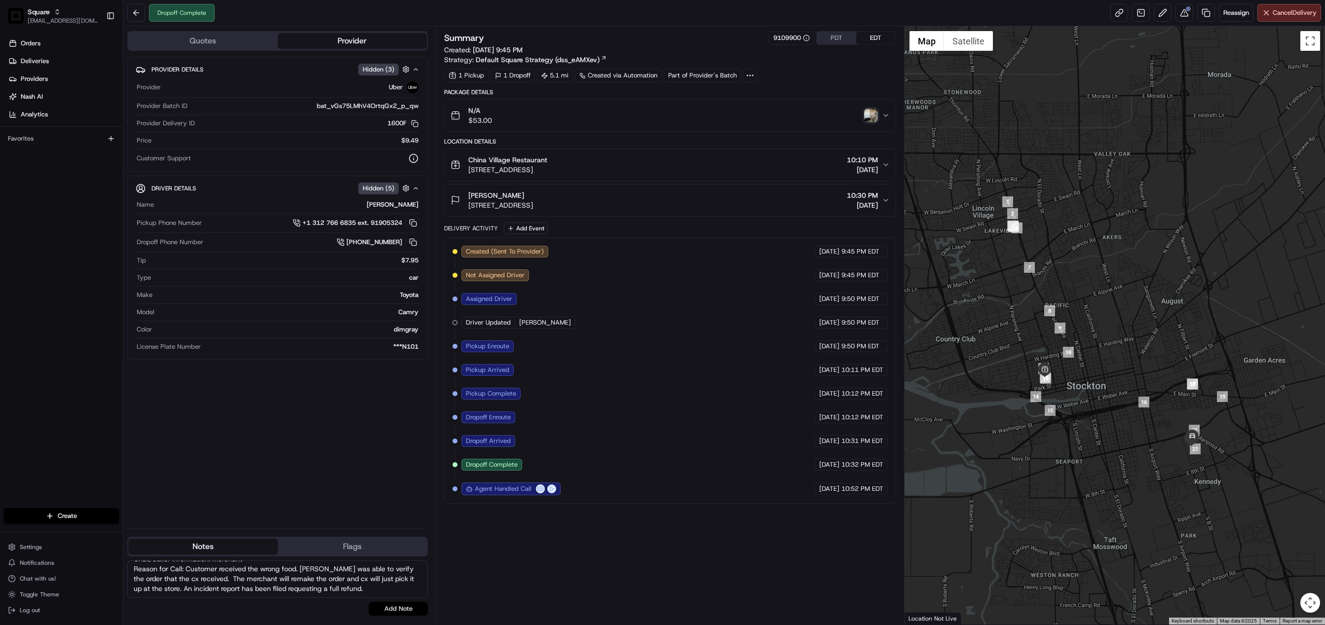
type textarea "Chat/Caller Information: Merchant Reason for Call: Customer received the wrong …"
click at [394, 612] on button "Add Note" at bounding box center [398, 609] width 59 height 14
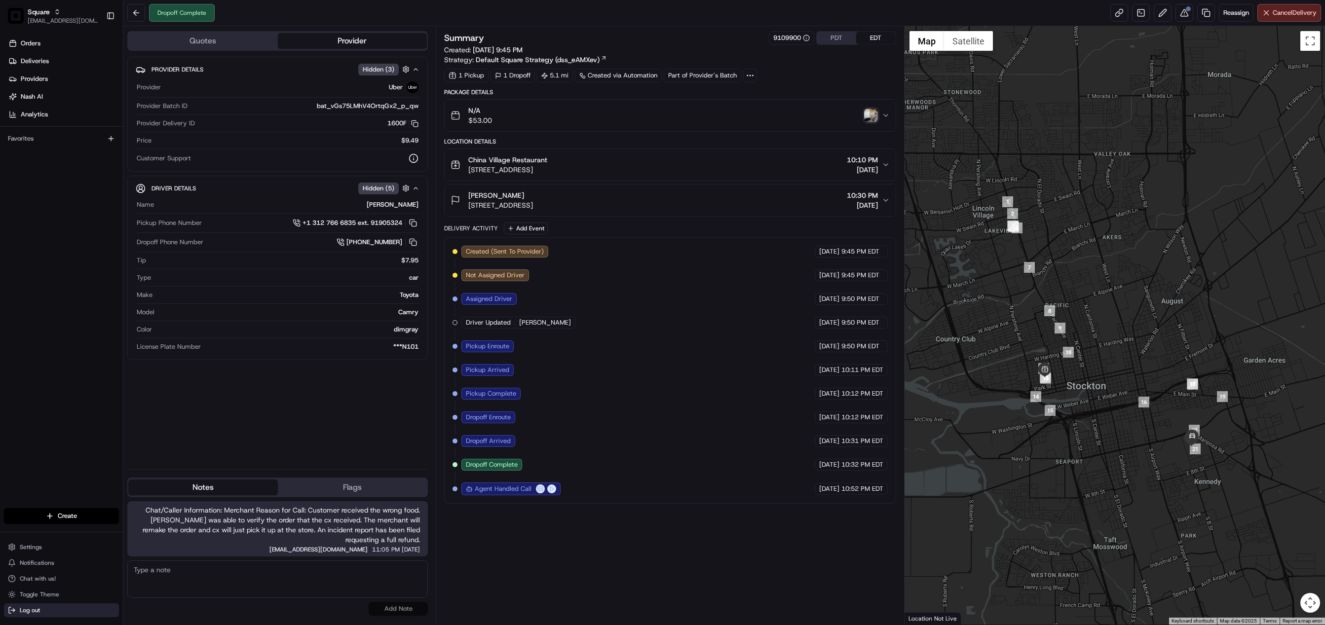
click at [36, 607] on span "Log out" at bounding box center [30, 611] width 20 height 8
